Goal: Transaction & Acquisition: Purchase product/service

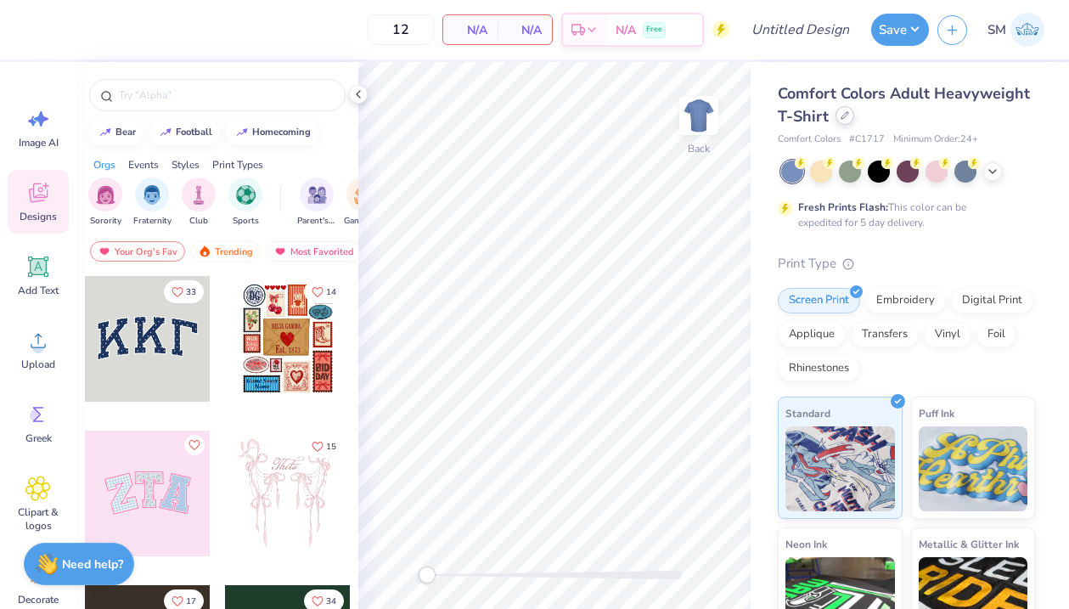
click at [847, 113] on icon at bounding box center [845, 115] width 8 height 8
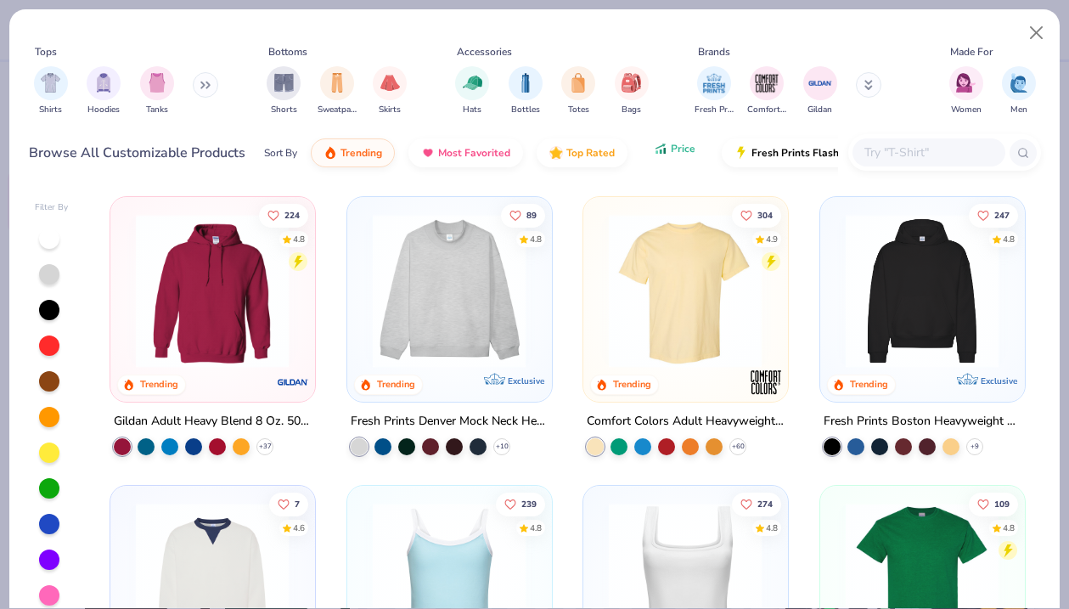
click at [661, 148] on icon "button" at bounding box center [661, 148] width 14 height 15
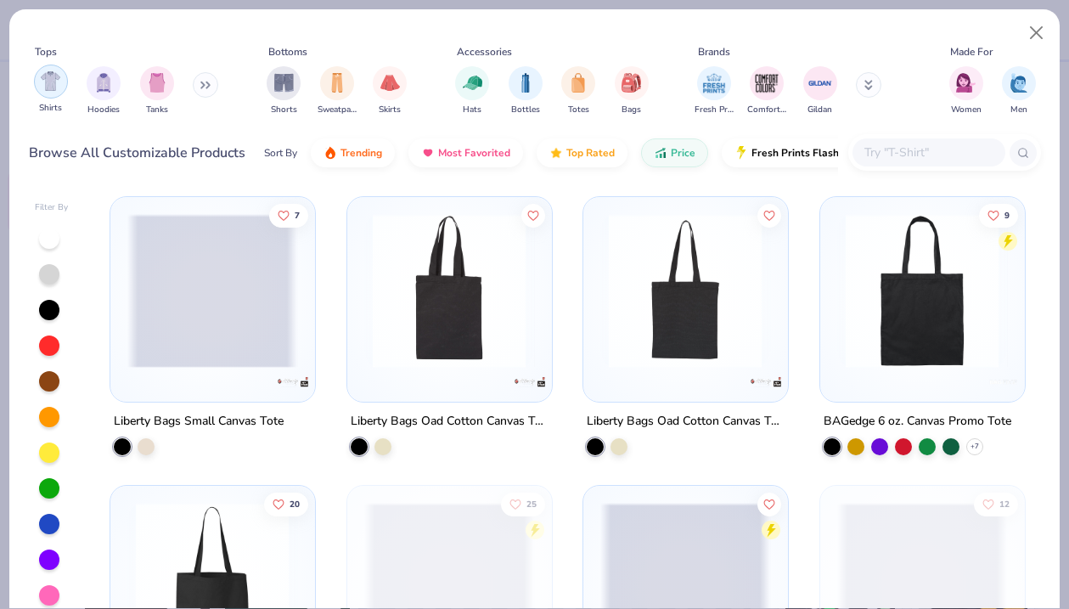
click at [58, 94] on div "filter for Shirts" at bounding box center [51, 82] width 34 height 34
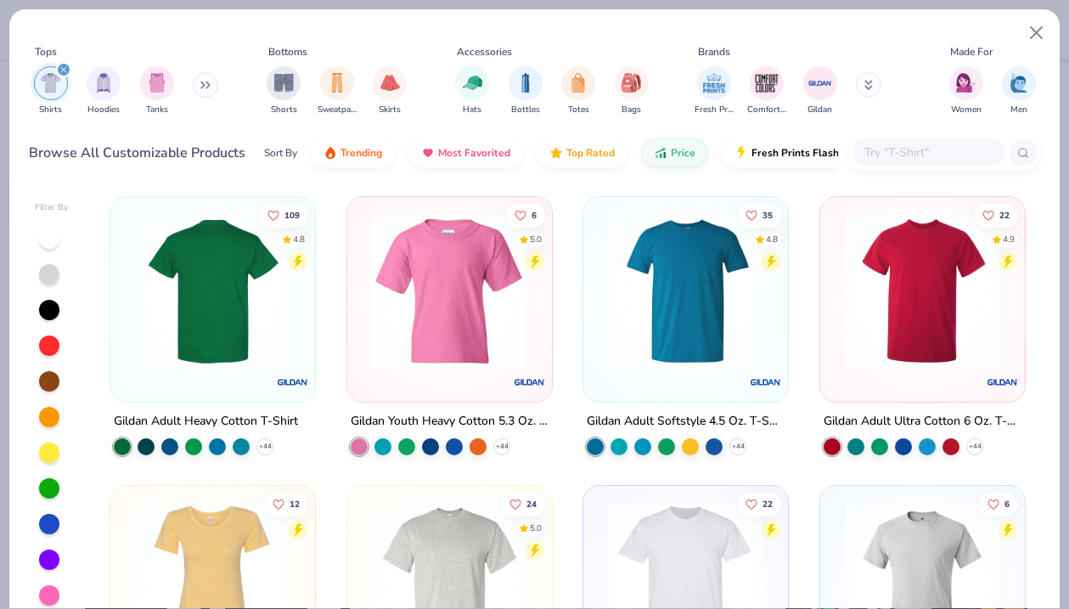
click at [175, 291] on img at bounding box center [212, 291] width 170 height 154
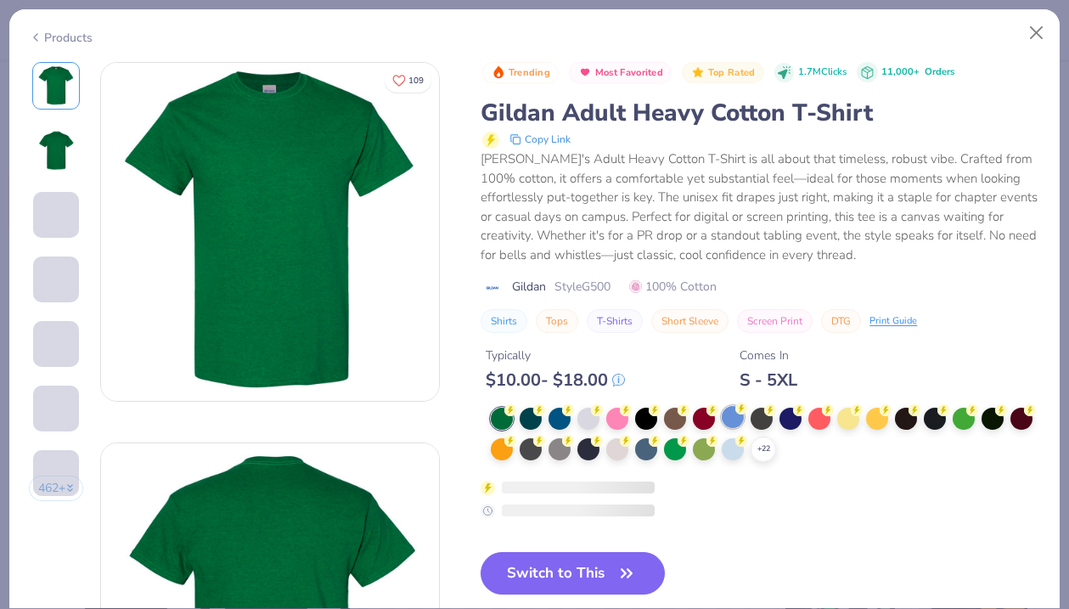
click at [736, 424] on div at bounding box center [733, 417] width 22 height 22
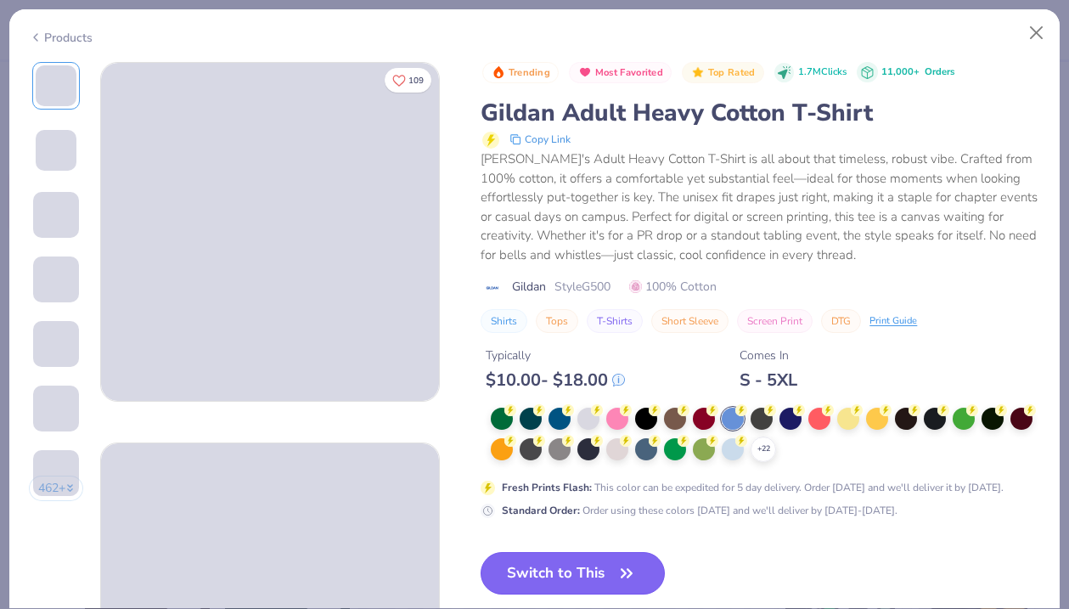
click at [555, 566] on button "Switch to This" at bounding box center [573, 573] width 184 height 42
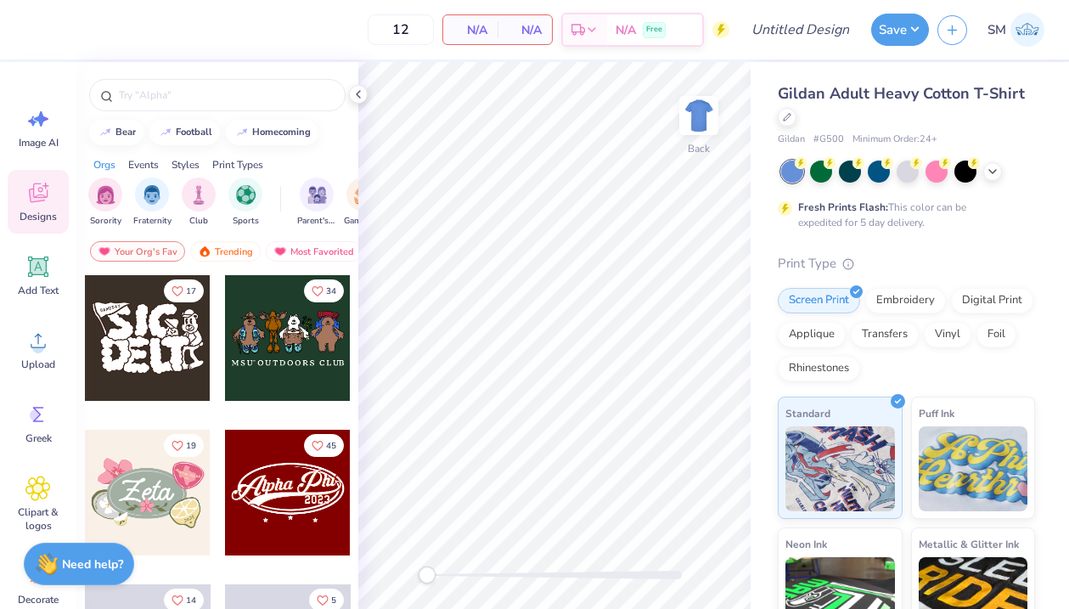
scroll to position [322, 0]
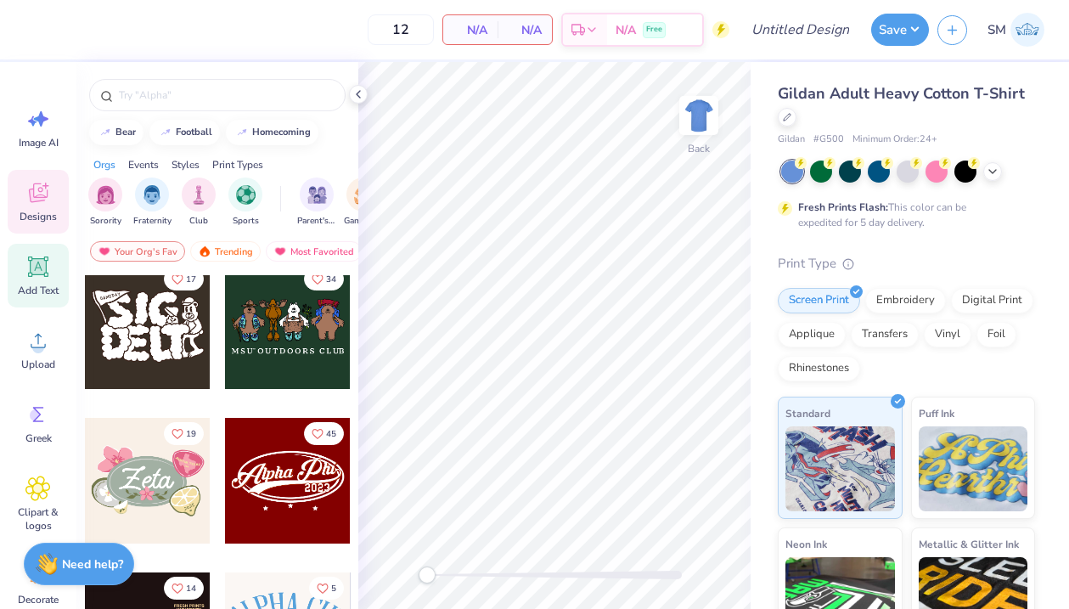
click at [40, 273] on icon at bounding box center [39, 267] width 16 height 16
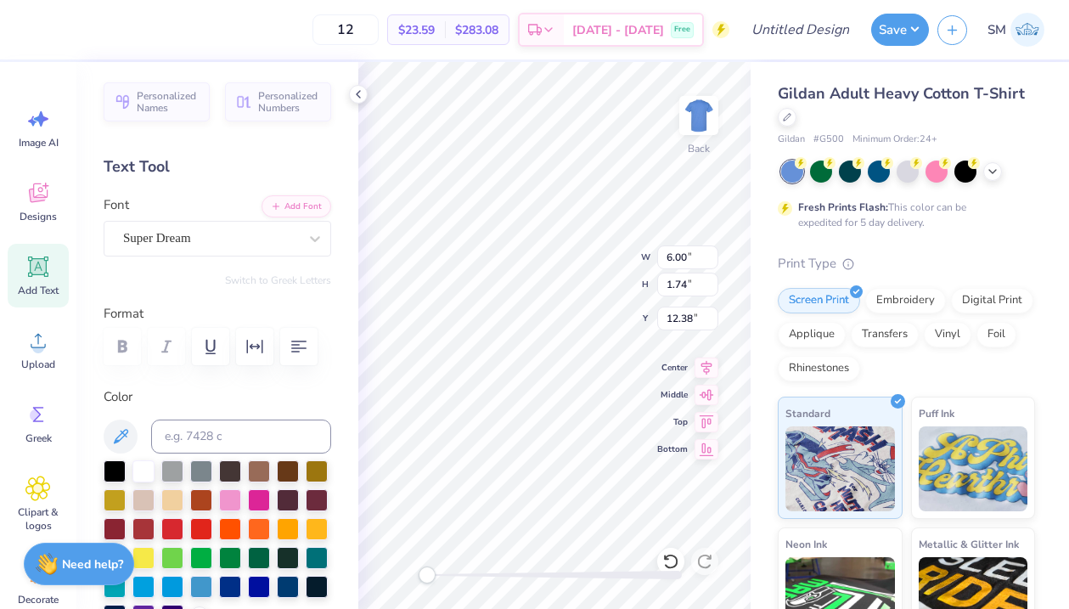
type textarea "ATO x AXO"
type input "6.36"
type input "0.98"
type input "4.55"
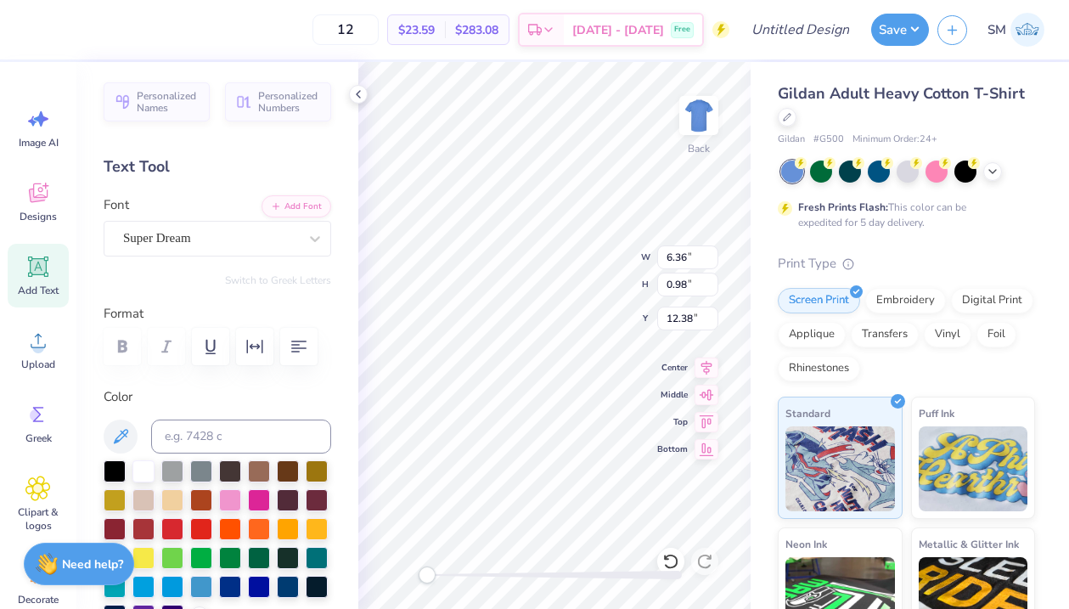
type input "0.70"
type input "3.00"
click at [42, 273] on icon at bounding box center [39, 267] width 16 height 16
type textarea "Fall Block '25"
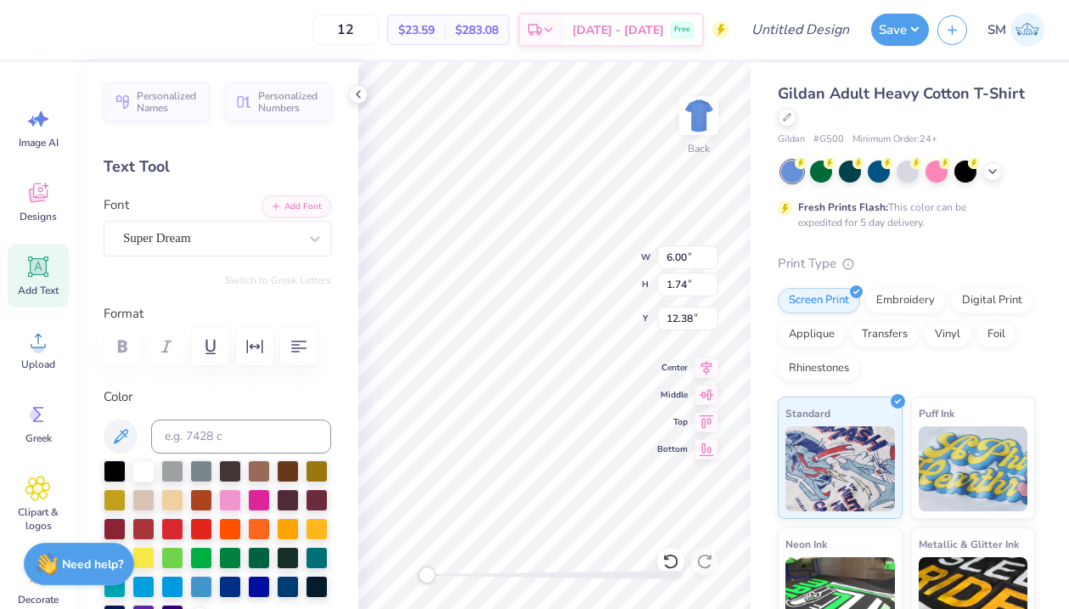
scroll to position [0, 3]
click at [614, 252] on div "Back W 6.00 6.00 " H 1.74 1.74 " Y 12.38 12.38 " Center Middle Top Bottom" at bounding box center [554, 335] width 392 height 547
type input "6.93"
type input "0.81"
type input "7.15"
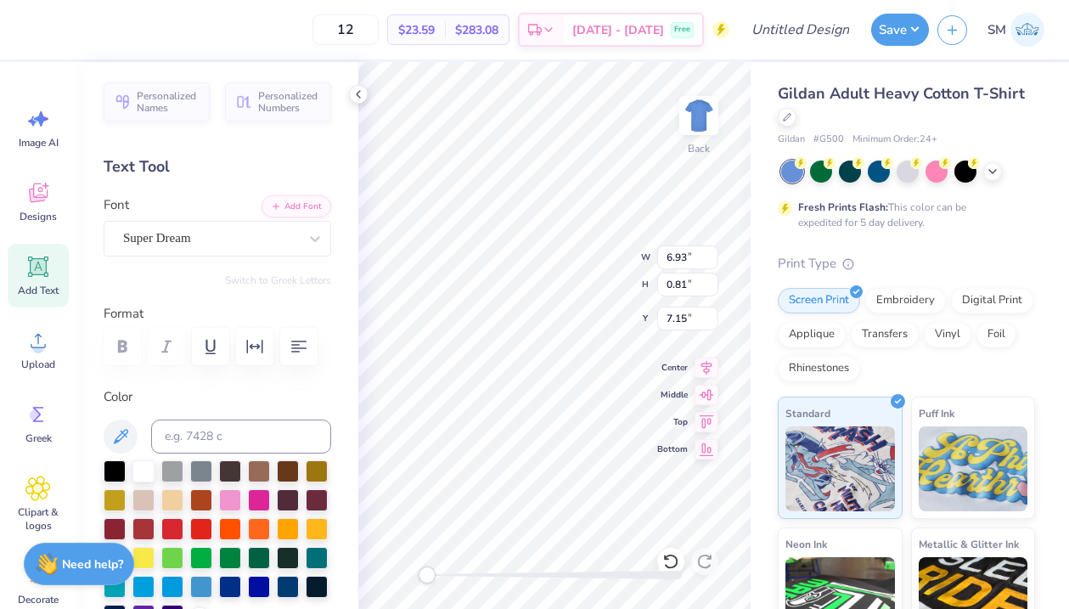
type input "5.08"
type input "0.59"
type input "4.44"
click at [20, 273] on div "Add Text" at bounding box center [38, 276] width 61 height 64
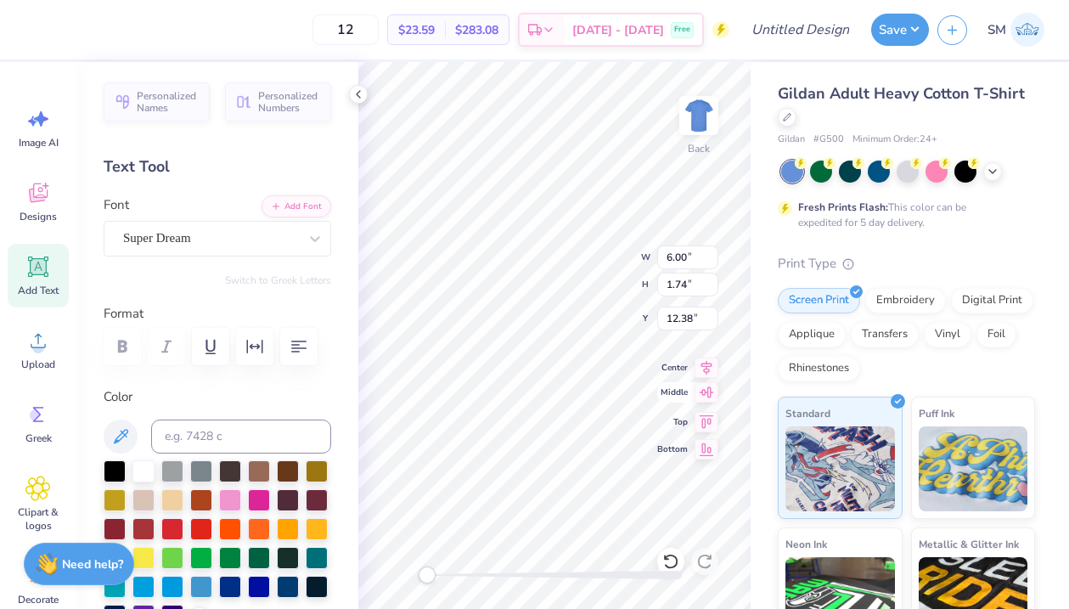
type textarea "TEXT"
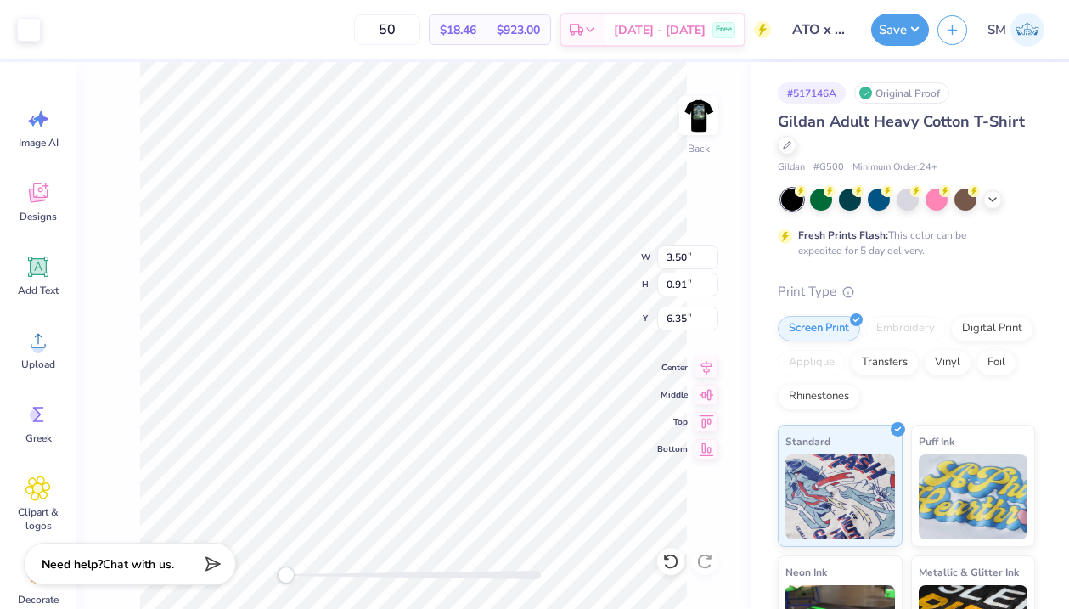
drag, startPoint x: 428, startPoint y: 31, endPoint x: 337, endPoint y: 31, distance: 90.9
click at [337, 31] on div "50 $18.46 Per Item $923.00 Total Est. Delivery [DATE] - [DATE] Free" at bounding box center [410, 29] width 722 height 59
drag, startPoint x: 425, startPoint y: 25, endPoint x: 365, endPoint y: 23, distance: 59.5
click at [365, 24] on div "30 $23.82 Per Item $714.60 Total Est. Delivery [DATE] - [DATE] Free" at bounding box center [410, 29] width 722 height 59
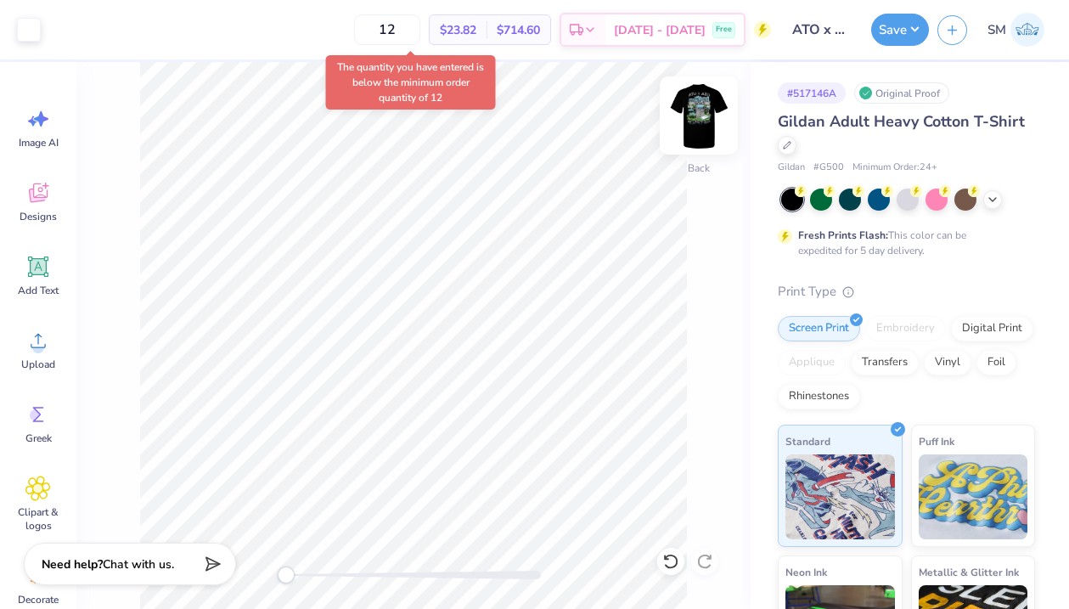
click at [694, 123] on img at bounding box center [699, 116] width 68 height 68
click at [701, 113] on img at bounding box center [699, 116] width 68 height 68
click at [687, 105] on img at bounding box center [699, 116] width 68 height 68
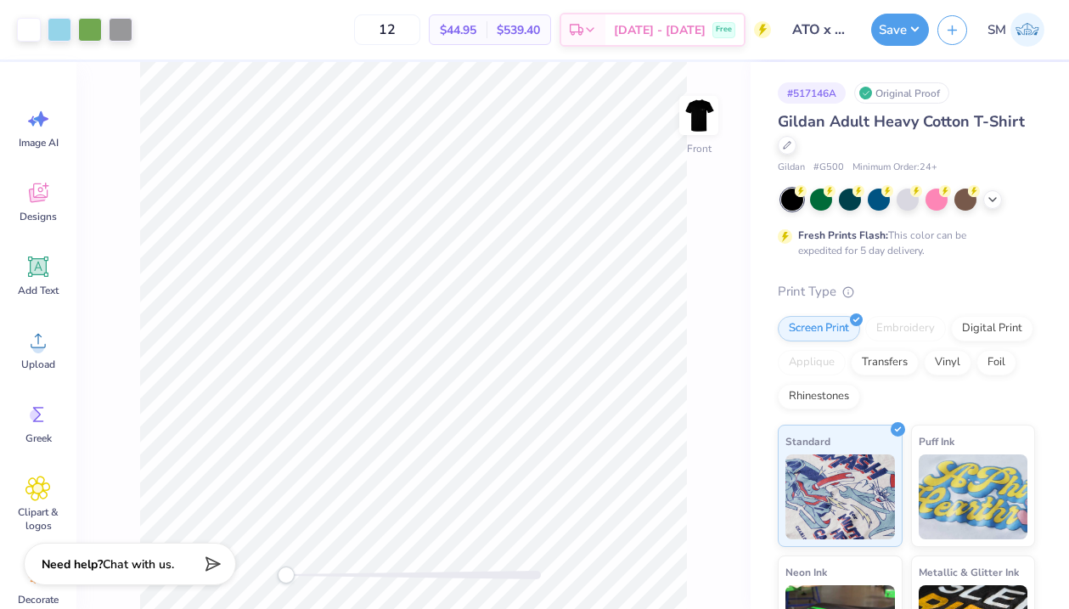
click at [687, 105] on img at bounding box center [699, 116] width 34 height 34
click at [59, 33] on div at bounding box center [60, 28] width 24 height 24
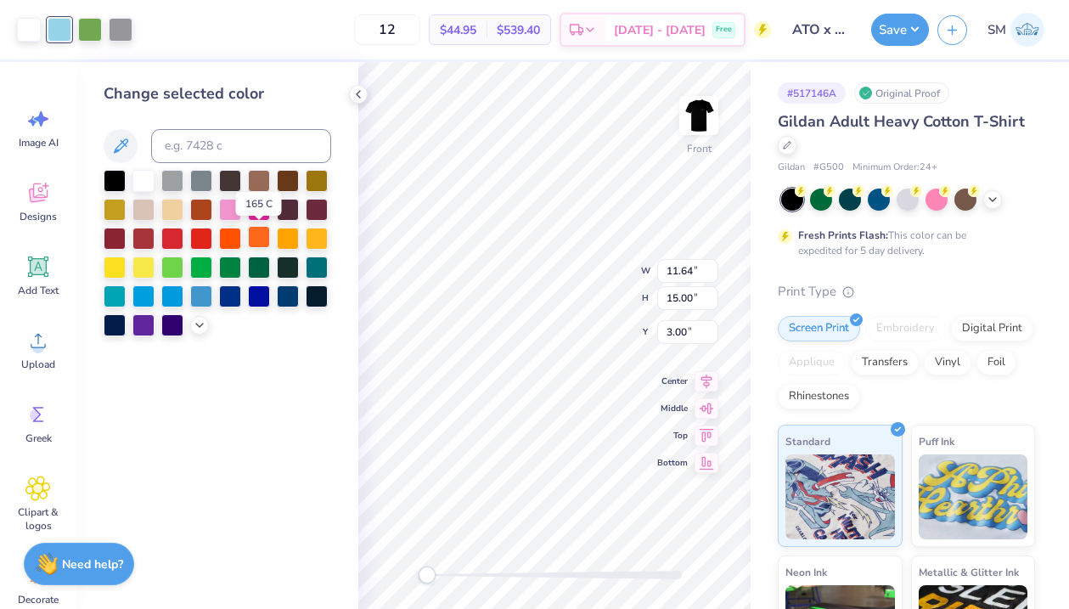
click at [265, 238] on div at bounding box center [259, 237] width 22 height 22
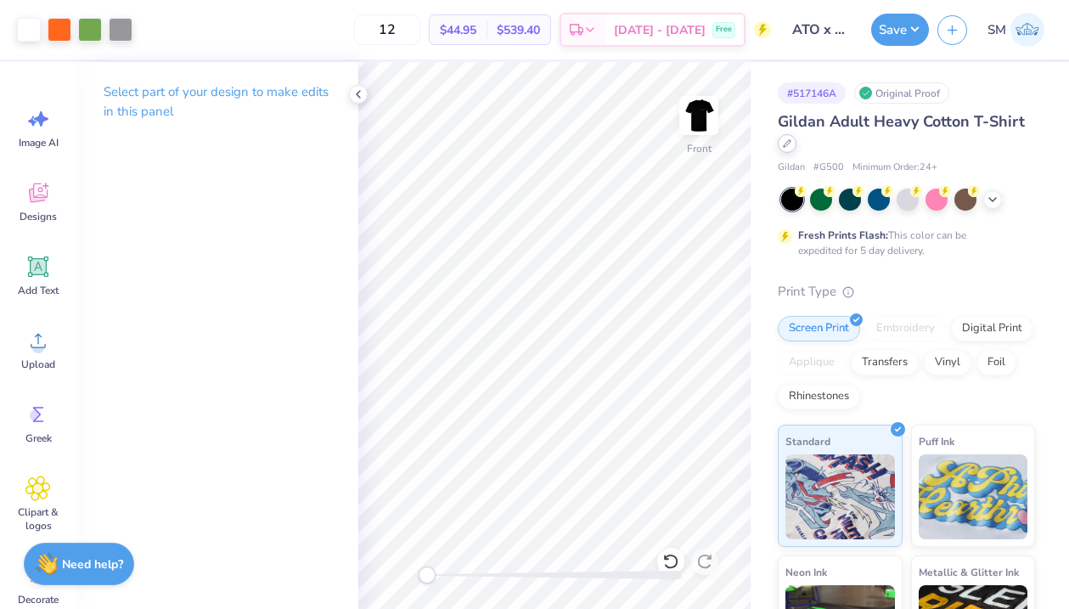
click at [790, 145] on icon at bounding box center [787, 143] width 8 height 8
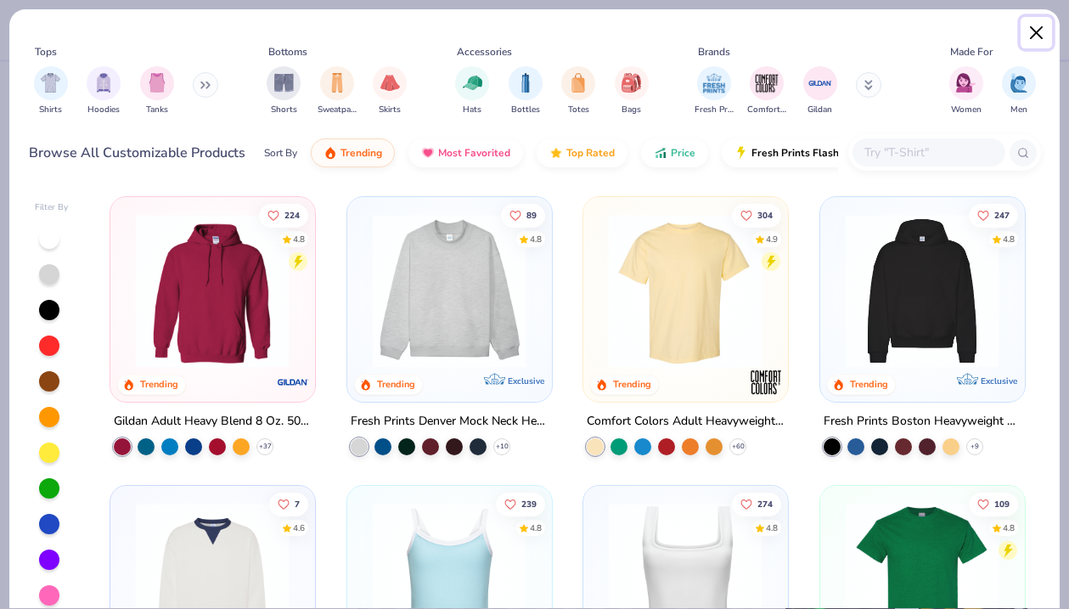
click at [1039, 28] on button "Close" at bounding box center [1037, 33] width 32 height 32
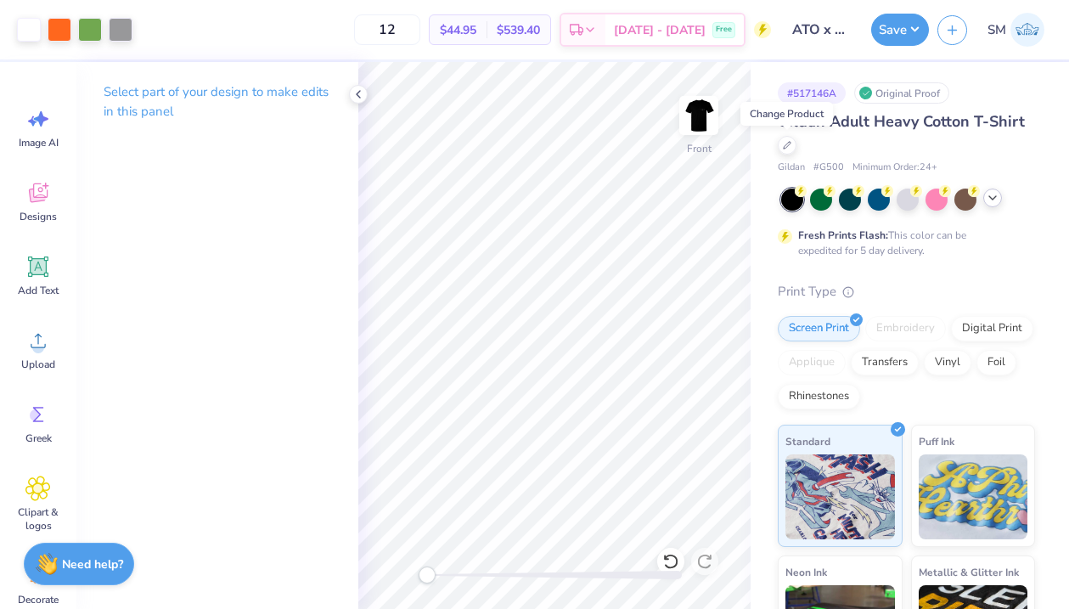
click at [991, 197] on icon at bounding box center [993, 198] width 14 height 14
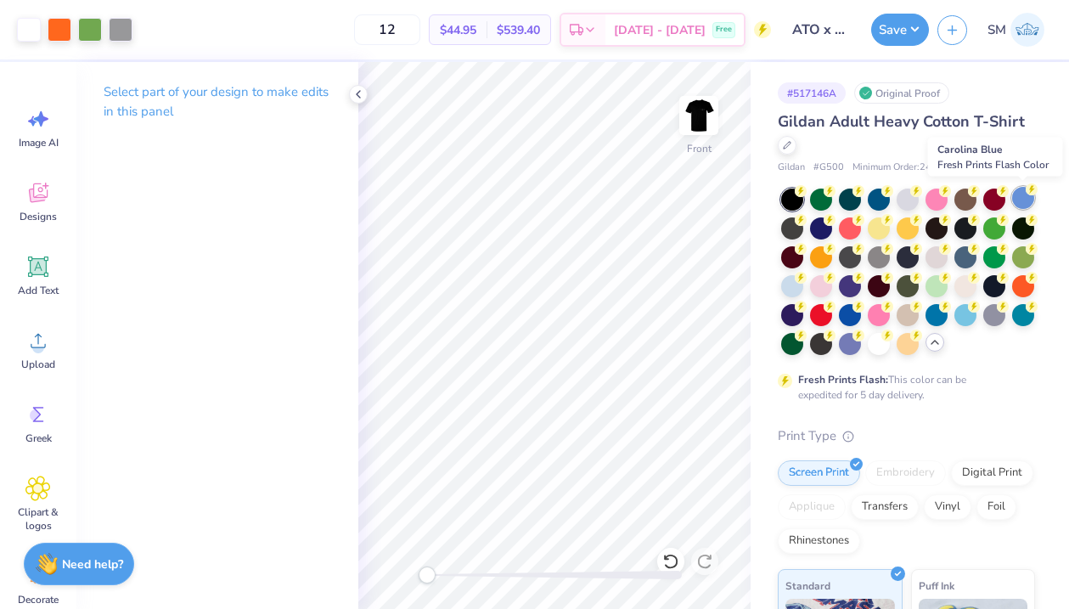
click at [1018, 194] on div at bounding box center [1023, 198] width 22 height 22
click at [120, 29] on div at bounding box center [121, 28] width 24 height 24
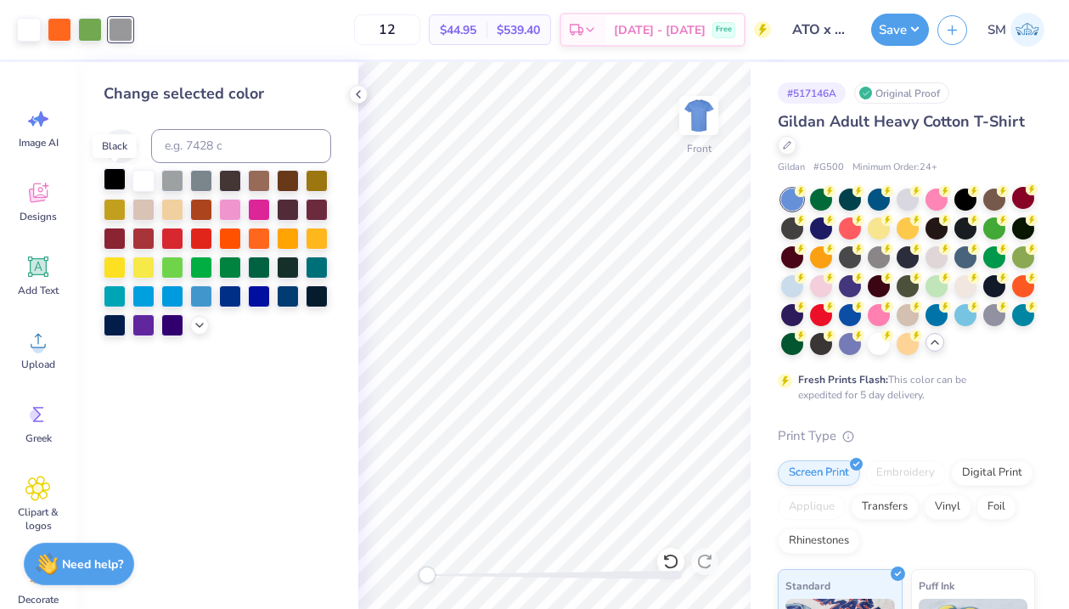
click at [115, 183] on div at bounding box center [115, 179] width 22 height 22
click at [199, 178] on div at bounding box center [201, 179] width 22 height 22
click at [172, 178] on div at bounding box center [172, 179] width 22 height 22
click at [190, 178] on div at bounding box center [201, 179] width 22 height 22
click at [225, 181] on div at bounding box center [230, 179] width 22 height 22
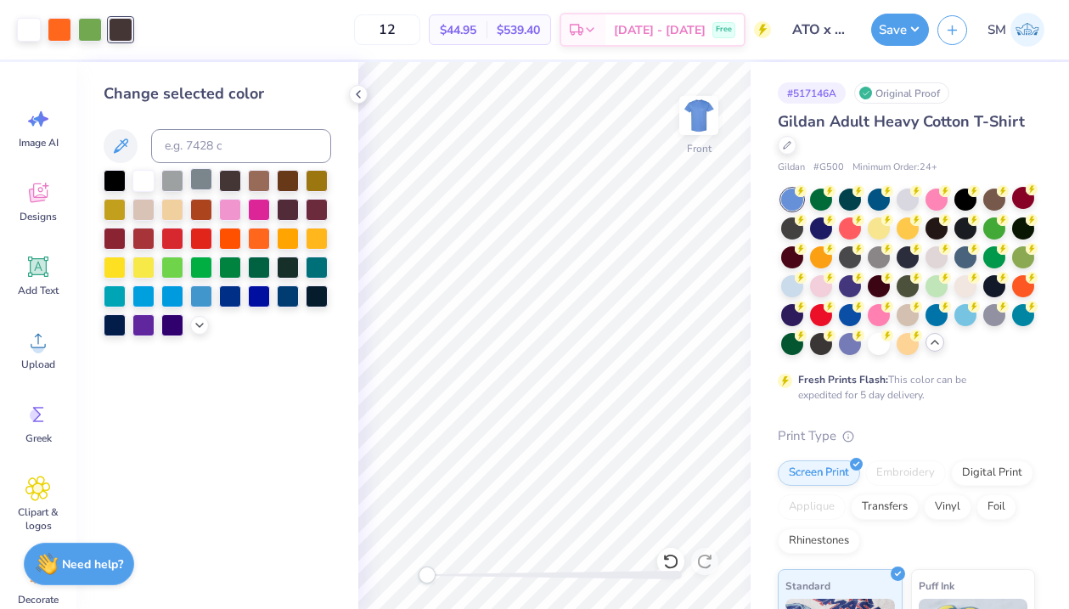
click at [200, 181] on div at bounding box center [201, 179] width 22 height 22
click at [164, 178] on div at bounding box center [172, 179] width 22 height 22
click at [93, 182] on div "Change selected color" at bounding box center [217, 335] width 282 height 547
click at [108, 182] on div at bounding box center [115, 179] width 22 height 22
click at [183, 181] on div at bounding box center [172, 179] width 22 height 22
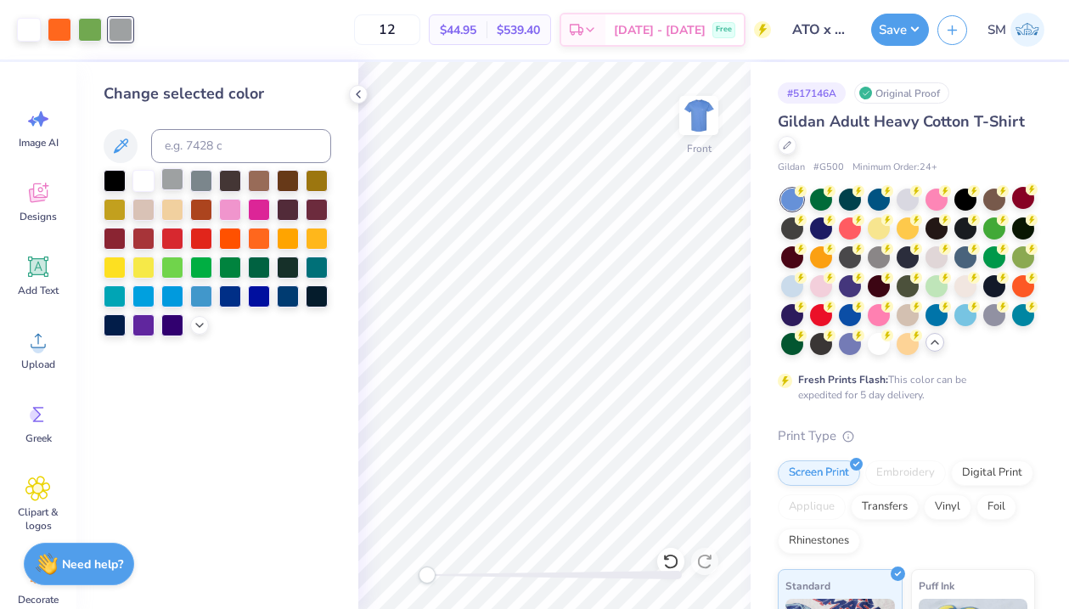
click at [173, 180] on div at bounding box center [172, 179] width 22 height 22
click at [203, 180] on div at bounding box center [201, 179] width 22 height 22
click at [219, 180] on div at bounding box center [230, 179] width 22 height 22
click at [166, 178] on div at bounding box center [172, 179] width 22 height 22
click at [195, 180] on div at bounding box center [201, 179] width 22 height 22
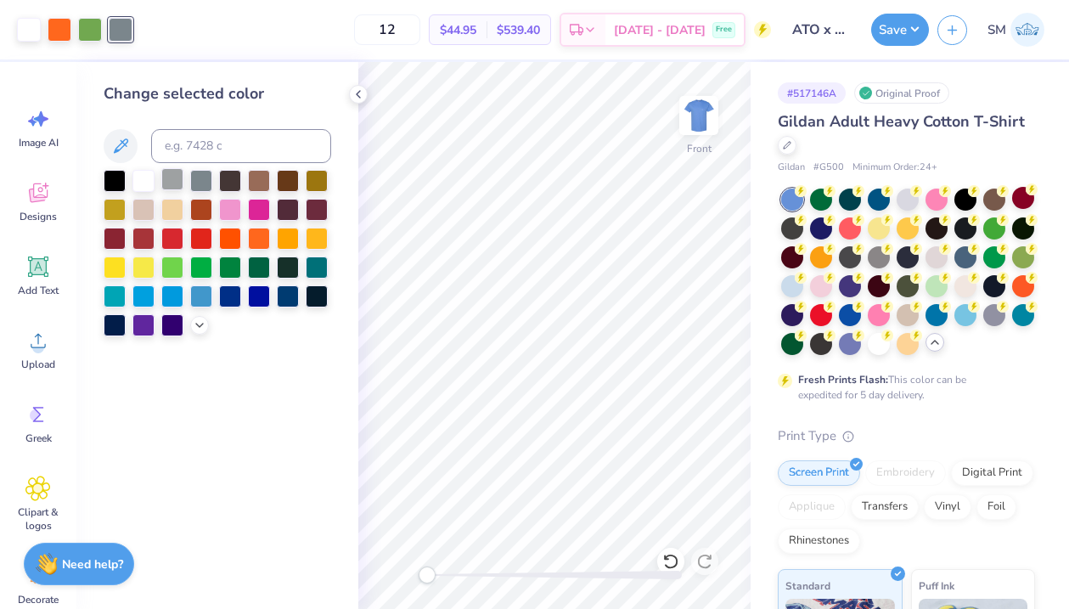
click at [169, 183] on div at bounding box center [172, 179] width 22 height 22
click at [193, 181] on div at bounding box center [201, 179] width 22 height 22
click at [354, 91] on icon at bounding box center [359, 94] width 14 height 14
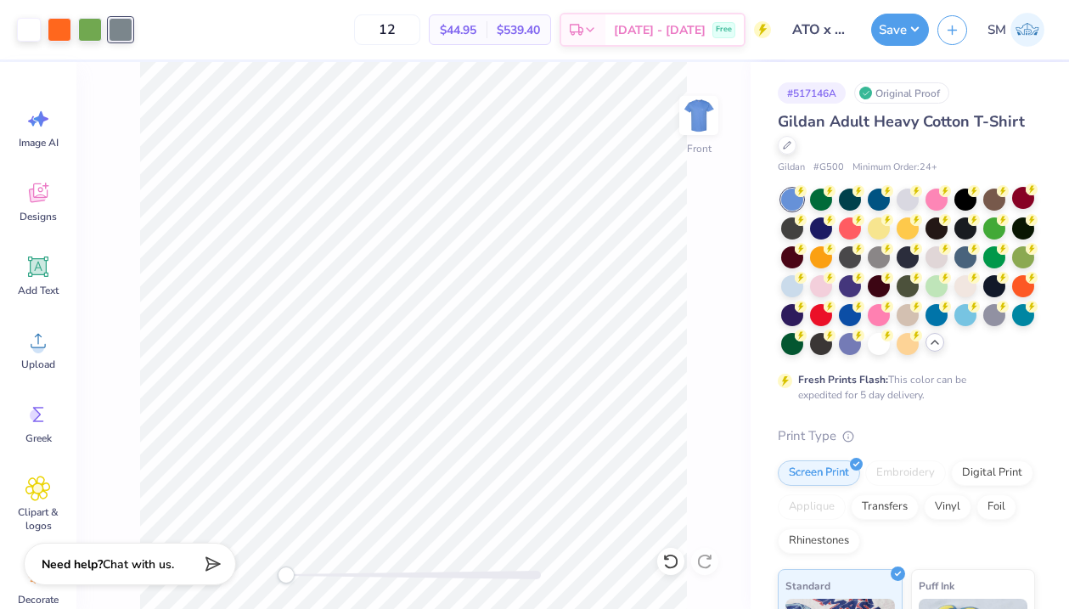
click at [956, 155] on div "Gildan Adult Heavy Cotton T-Shirt" at bounding box center [906, 133] width 257 height 46
drag, startPoint x: 420, startPoint y: 21, endPoint x: 351, endPoint y: 20, distance: 69.7
click at [351, 21] on div "12 $44.95 Per Item $539.40 Total Est. Delivery Sep 21 - 24 Free" at bounding box center [456, 29] width 630 height 59
type input "3"
type input "50"
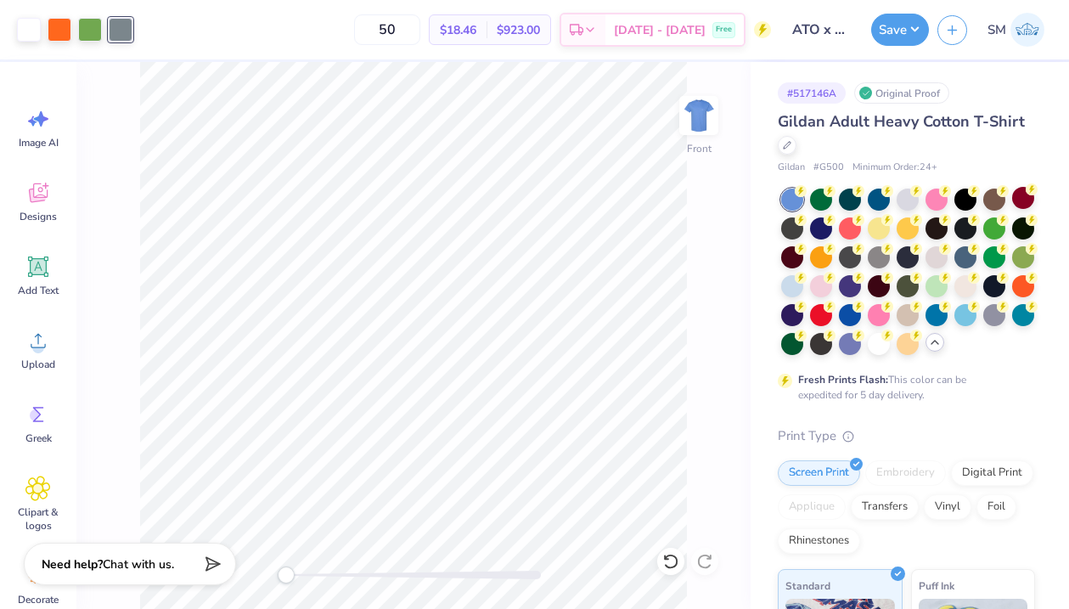
click at [923, 421] on div "Gildan Adult Heavy Cotton T-Shirt Gildan # G500 Minimum Order: 24 + Fresh Print…" at bounding box center [906, 531] width 257 height 843
click at [706, 121] on img at bounding box center [699, 116] width 68 height 68
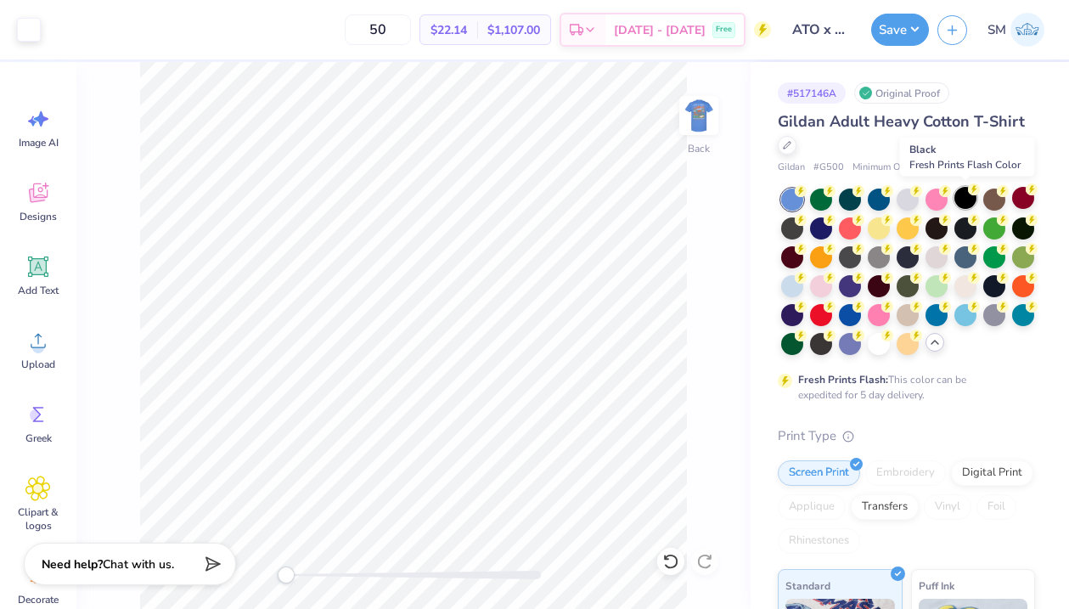
click at [962, 199] on div at bounding box center [966, 198] width 22 height 22
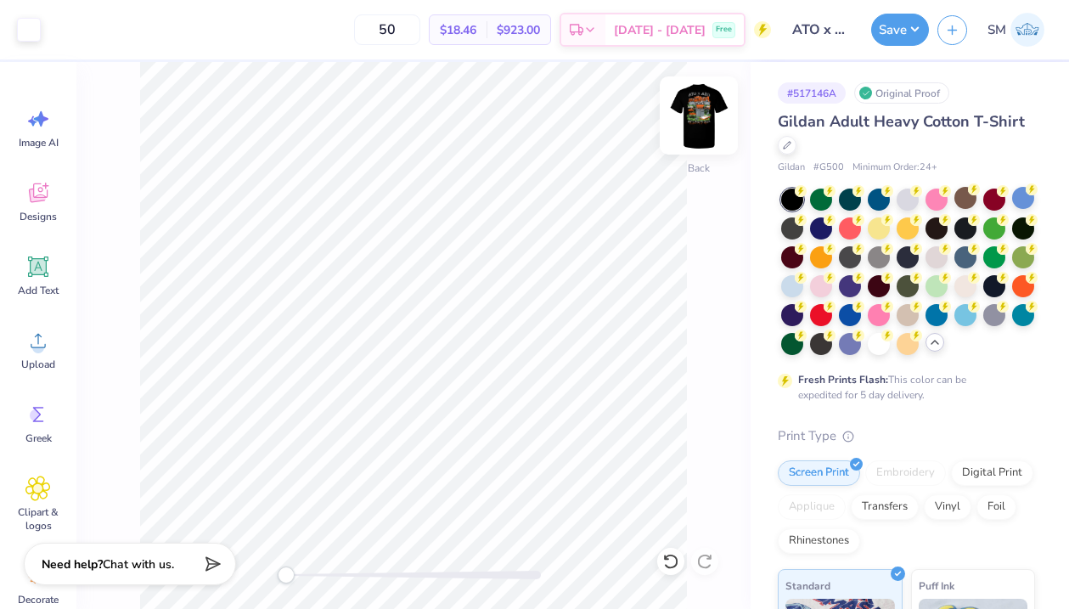
click at [708, 113] on img at bounding box center [699, 116] width 68 height 68
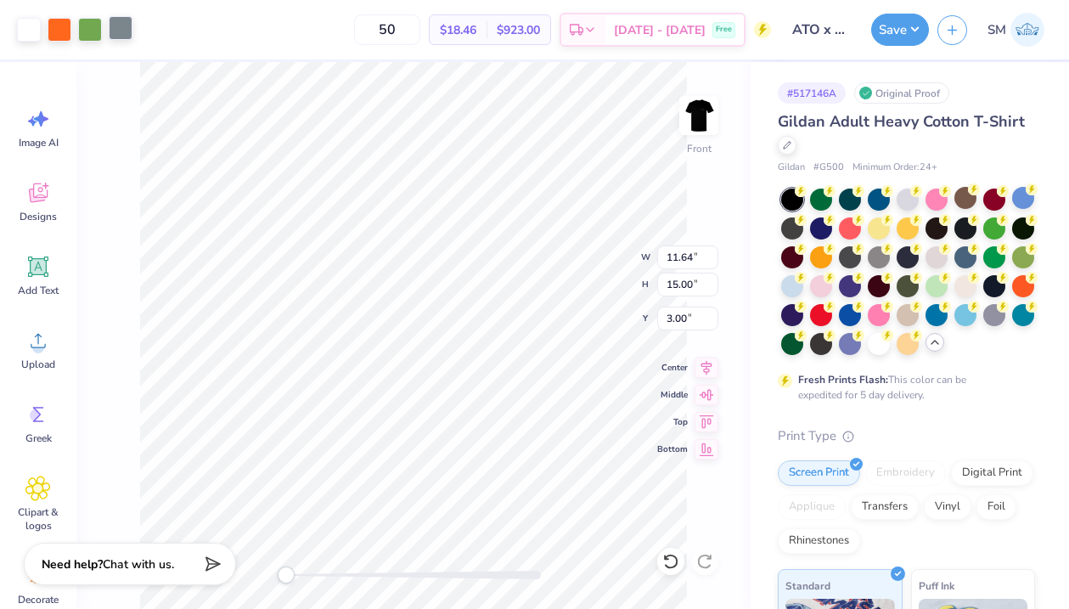
click at [114, 30] on div at bounding box center [121, 28] width 24 height 24
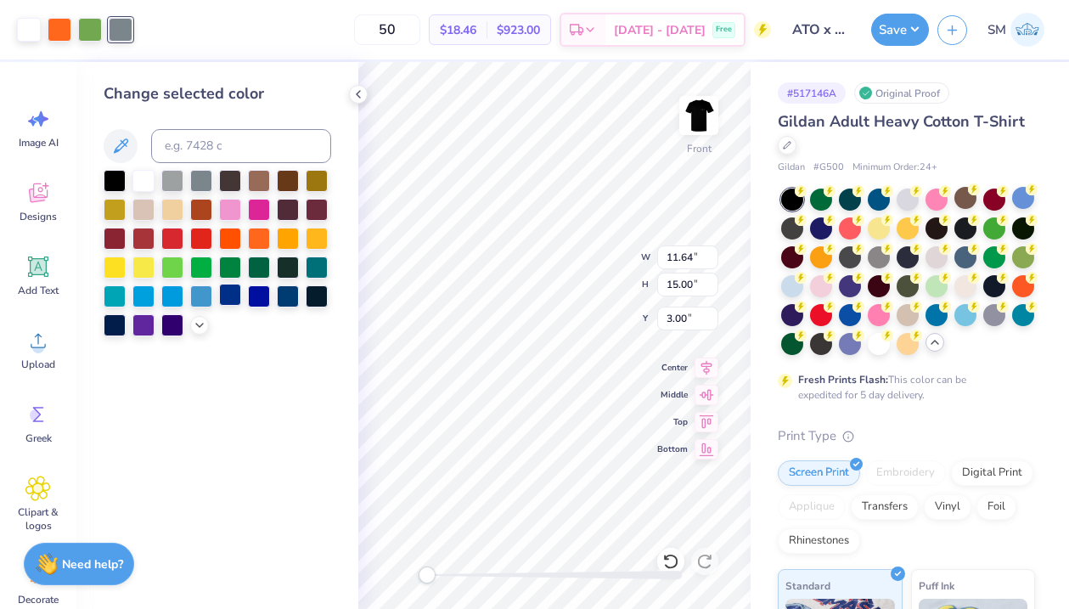
click at [227, 293] on div at bounding box center [230, 295] width 22 height 22
click at [261, 295] on div at bounding box center [259, 295] width 22 height 22
click at [262, 296] on div at bounding box center [259, 295] width 22 height 22
click at [285, 297] on div at bounding box center [288, 295] width 22 height 22
click at [111, 325] on div at bounding box center [115, 324] width 22 height 22
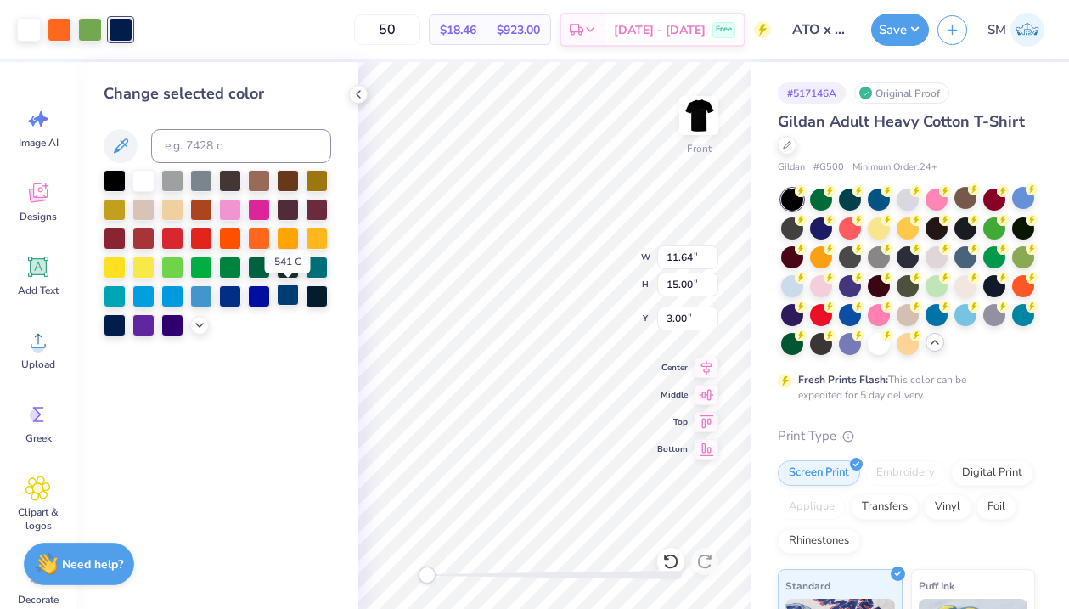
click at [288, 292] on div at bounding box center [288, 295] width 22 height 22
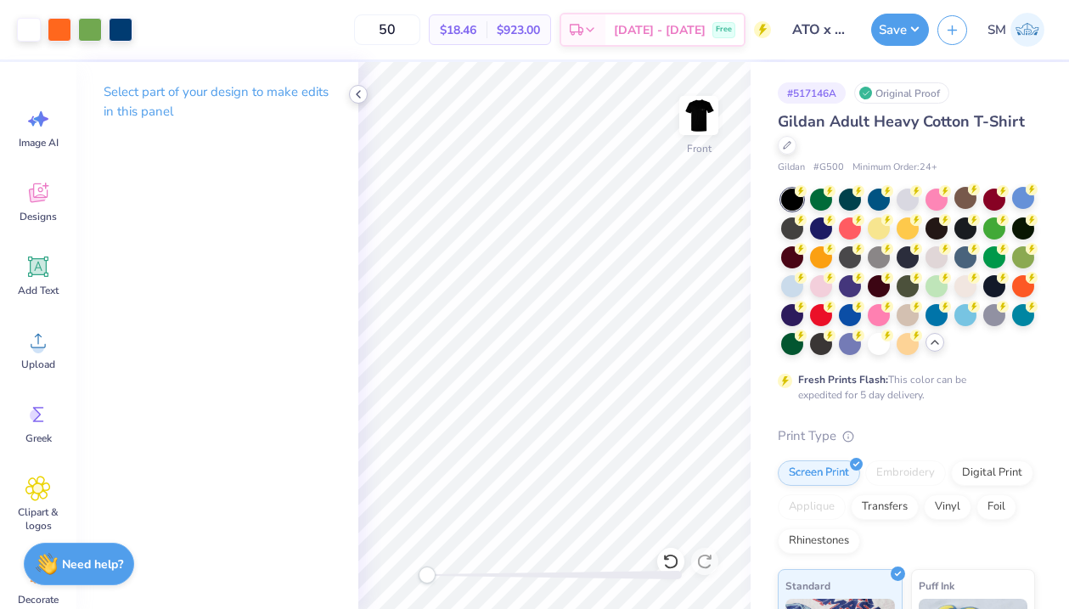
click at [358, 92] on polyline at bounding box center [358, 94] width 3 height 7
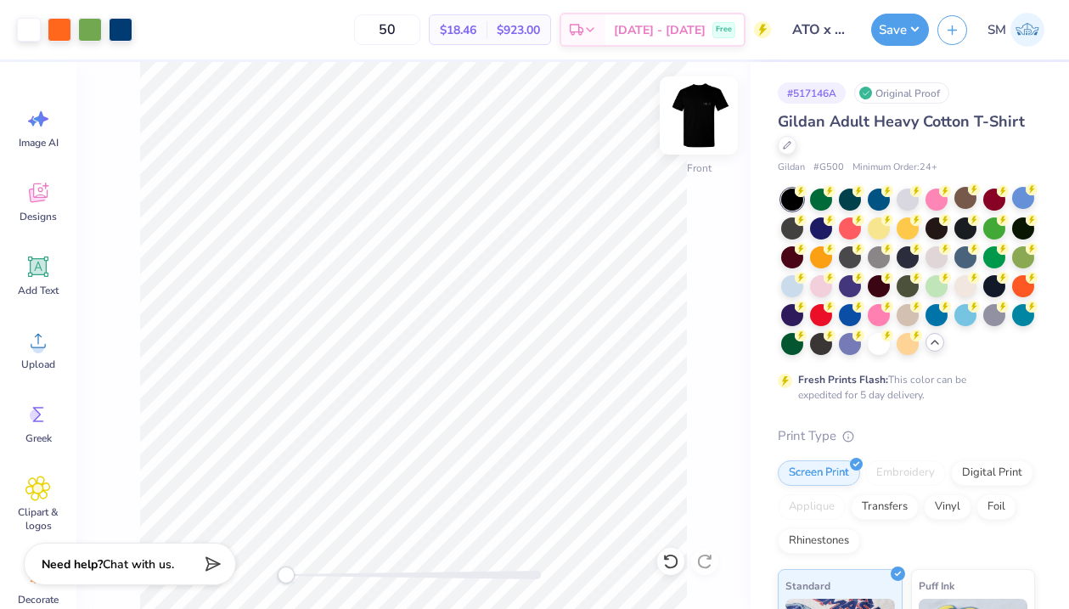
click at [702, 131] on img at bounding box center [699, 116] width 68 height 68
